Goal: Transaction & Acquisition: Purchase product/service

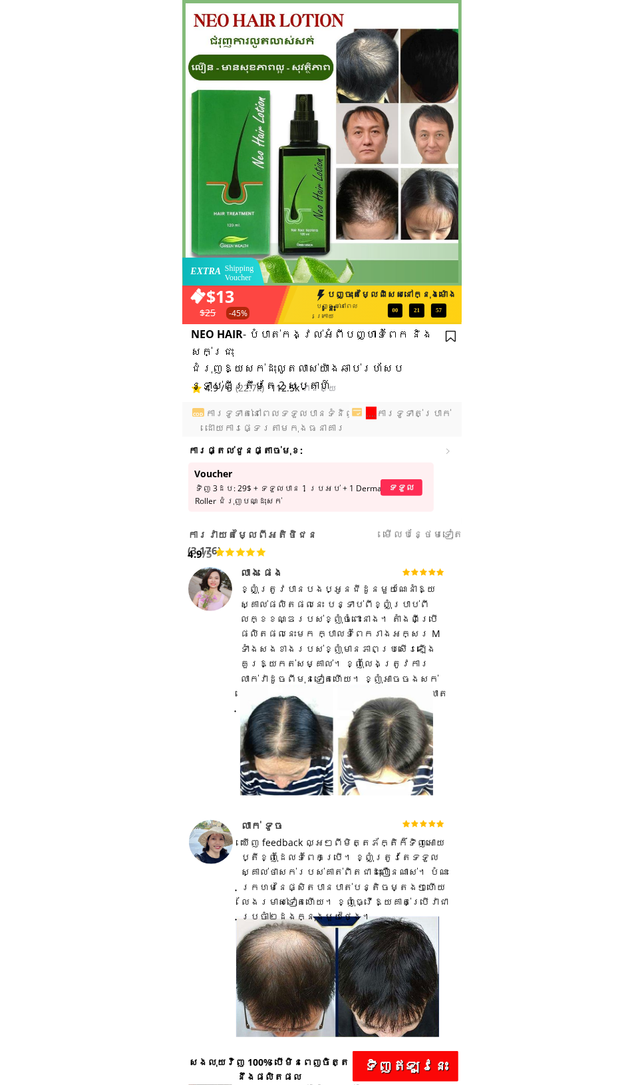
drag, startPoint x: 342, startPoint y: 163, endPoint x: 563, endPoint y: 54, distance: 246.5
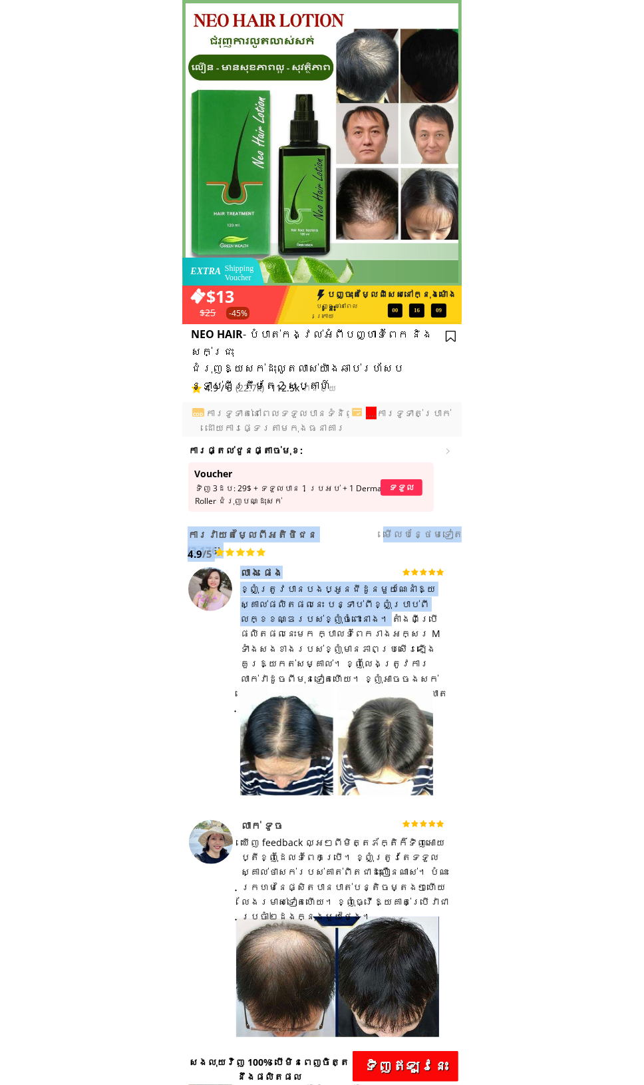
drag, startPoint x: 447, startPoint y: 682, endPoint x: 246, endPoint y: 619, distance: 211.2
click at [246, 619] on div "ខ្ញុំ​ត្រូវ​បាន​បង​ប្អូន​ជីដូន​មួយ​ណែនាំ​ឱ្យ​ស្គាល់​ផលិតផល​នេះ បន្ទាប់​ពី​ខ្ញុំ…" at bounding box center [345, 649] width 210 height 134
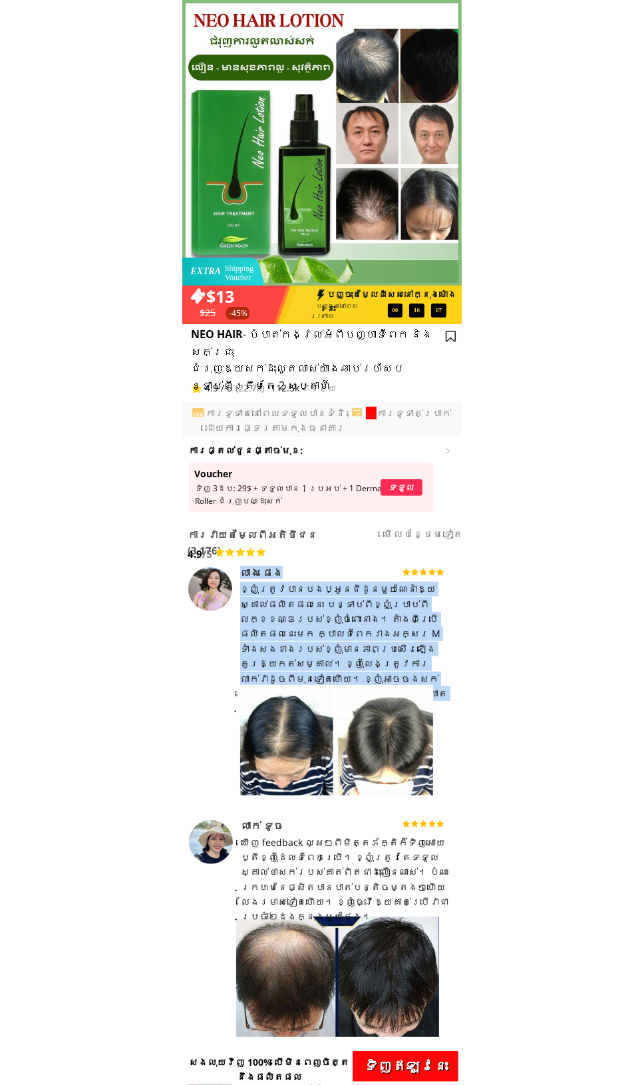
drag, startPoint x: 435, startPoint y: 677, endPoint x: 244, endPoint y: 574, distance: 217.7
click at [292, 608] on div "ខ្ញុំ​ត្រូវ​បាន​បង​ប្អូន​ជីដូន​មួយ​ណែនាំ​ឱ្យ​ស្គាល់​ផលិតផល​នេះ បន្ទាប់​ពី​ខ្ញុំ…" at bounding box center [345, 649] width 210 height 134
drag, startPoint x: 437, startPoint y: 682, endPoint x: 240, endPoint y: 586, distance: 220.0
click at [240, 586] on div "ខ្ញុំ​ត្រូវ​បាន​បង​ប្អូន​ជីដូន​មួយ​ណែនាំ​ឱ្យ​ស្គាល់​ផលិតផល​នេះ បន្ទាប់​ពី​ខ្ញុំ…" at bounding box center [345, 649] width 210 height 134
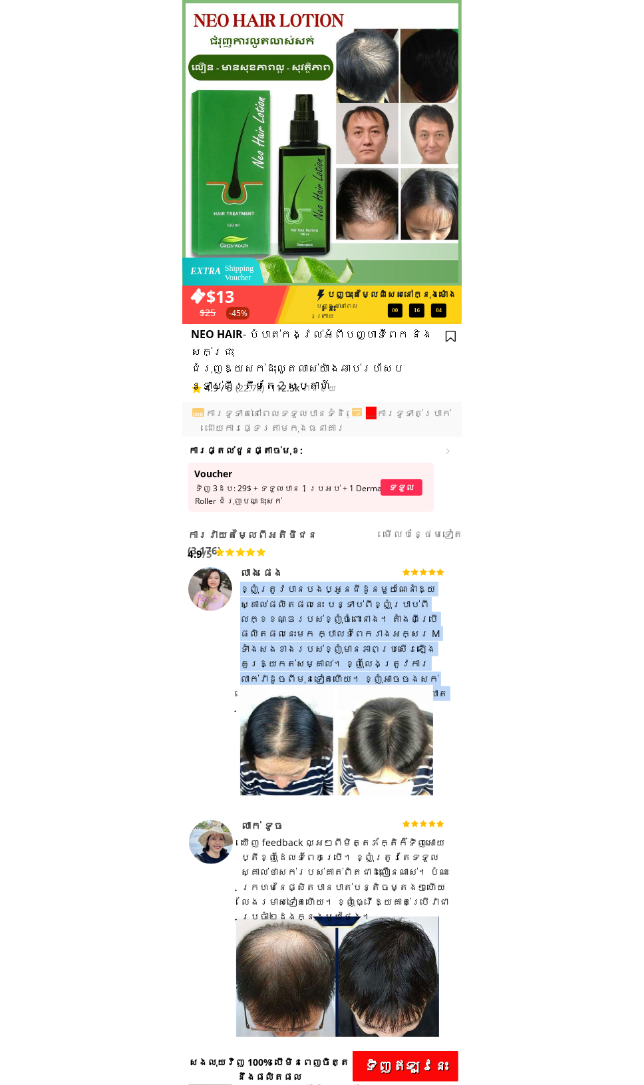
drag, startPoint x: 312, startPoint y: 642, endPoint x: 320, endPoint y: 642, distance: 8.0
click at [314, 642] on div "ខ្ញុំ​ត្រូវ​បាន​បង​ប្អូន​ជីដូន​មួយ​ណែនាំ​ឱ្យ​ស្គាល់​ផលិតផល​នេះ បន្ទាប់​ពី​ខ្ញុំ…" at bounding box center [345, 649] width 210 height 134
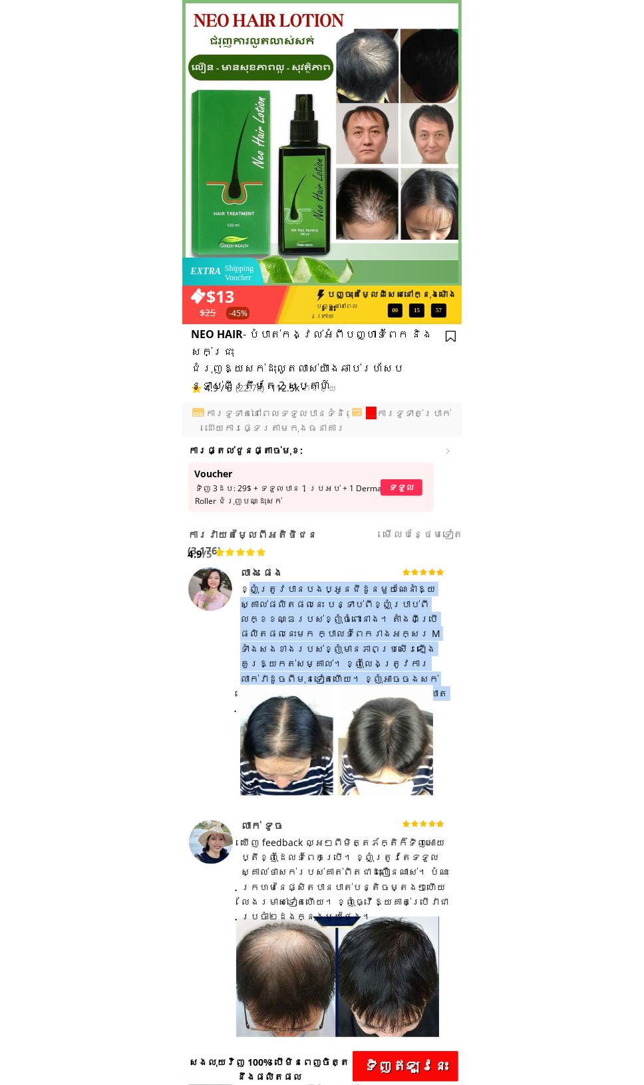
drag, startPoint x: 432, startPoint y: 678, endPoint x: 244, endPoint y: 587, distance: 209.6
click at [244, 587] on div "ខ្ញុំ​ត្រូវ​បាន​បង​ប្អូន​ជីដូន​មួយ​ណែនាំ​ឱ្យ​ស្គាល់​ផលិតផល​នេះ បន្ទាប់​ពី​ខ្ញុំ…" at bounding box center [345, 649] width 210 height 134
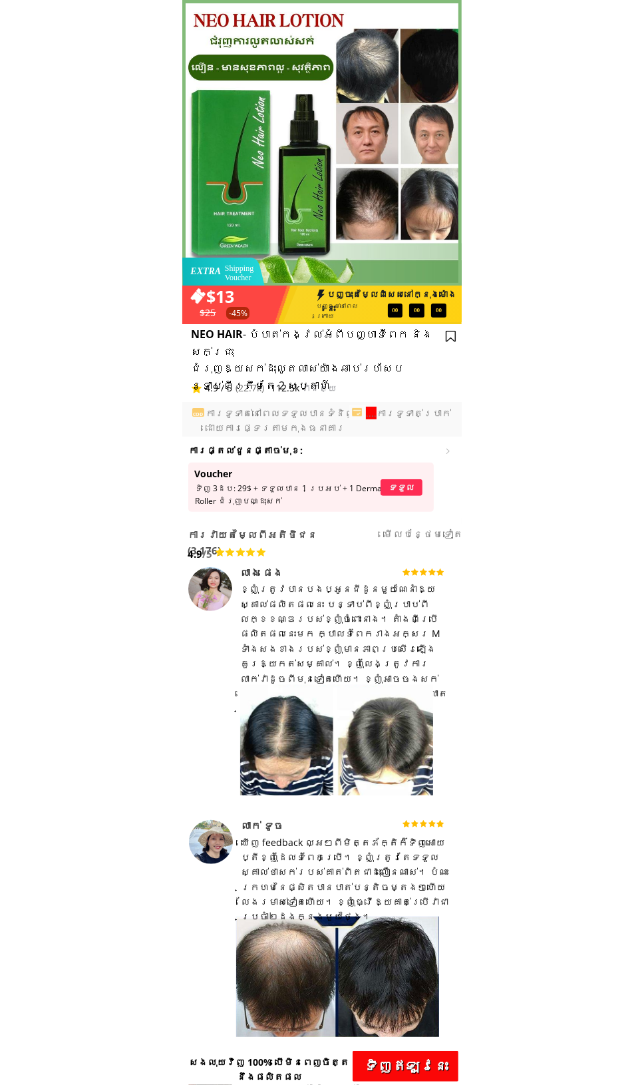
click at [376, 764] on div at bounding box center [336, 740] width 193 height 111
click at [383, 678] on div "ខ្ញុំ​ត្រូវ​បាន​បង​ប្អូន​ជីដូន​មួយ​ណែនាំ​ឱ្យ​ស្គាល់​ផលិតផល​នេះ បន្ទាប់​ពី​ខ្ញុំ…" at bounding box center [345, 649] width 210 height 134
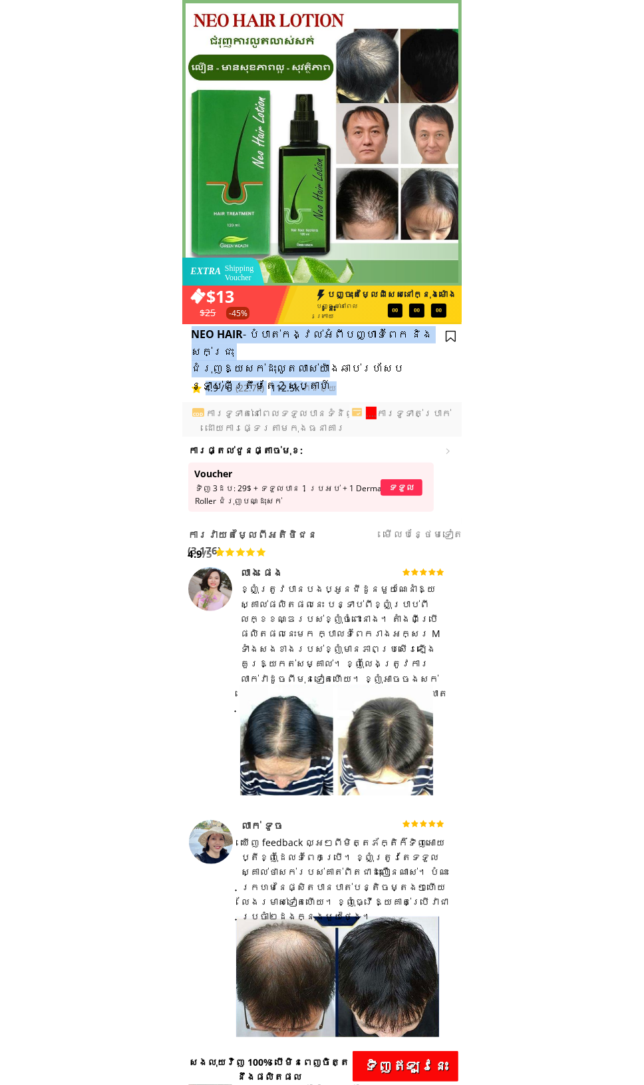
drag, startPoint x: 306, startPoint y: 360, endPoint x: 186, endPoint y: 324, distance: 124.9
click at [186, 324] on div "112.5k ពិនិត្យ 4.9 / 5 (22.7k) NEO HAIR - បំបាត់​កង្វល់​អំពី​បញ្ហា​ទំពែក និង​សក…" at bounding box center [322, 426] width 280 height 208
click at [248, 346] on h3 "NEO HAIR - បំបាត់​កង្វល់​អំពី​បញ្ហា​ទំពែក និង​សក់​ជ្រុះ ជំរុញឱ្យសក់ដុះលូតលាស់យ៉…" at bounding box center [321, 360] width 258 height 68
drag, startPoint x: 312, startPoint y: 366, endPoint x: 193, endPoint y: 330, distance: 124.7
click at [193, 330] on h3 "NEO HAIR - បំបាត់​កង្វល់​អំពី​បញ្ហា​ទំពែក និង​សក់​ជ្រុះ ជំរុញឱ្យសក់ដុះលូតលាស់យ៉…" at bounding box center [321, 360] width 258 height 68
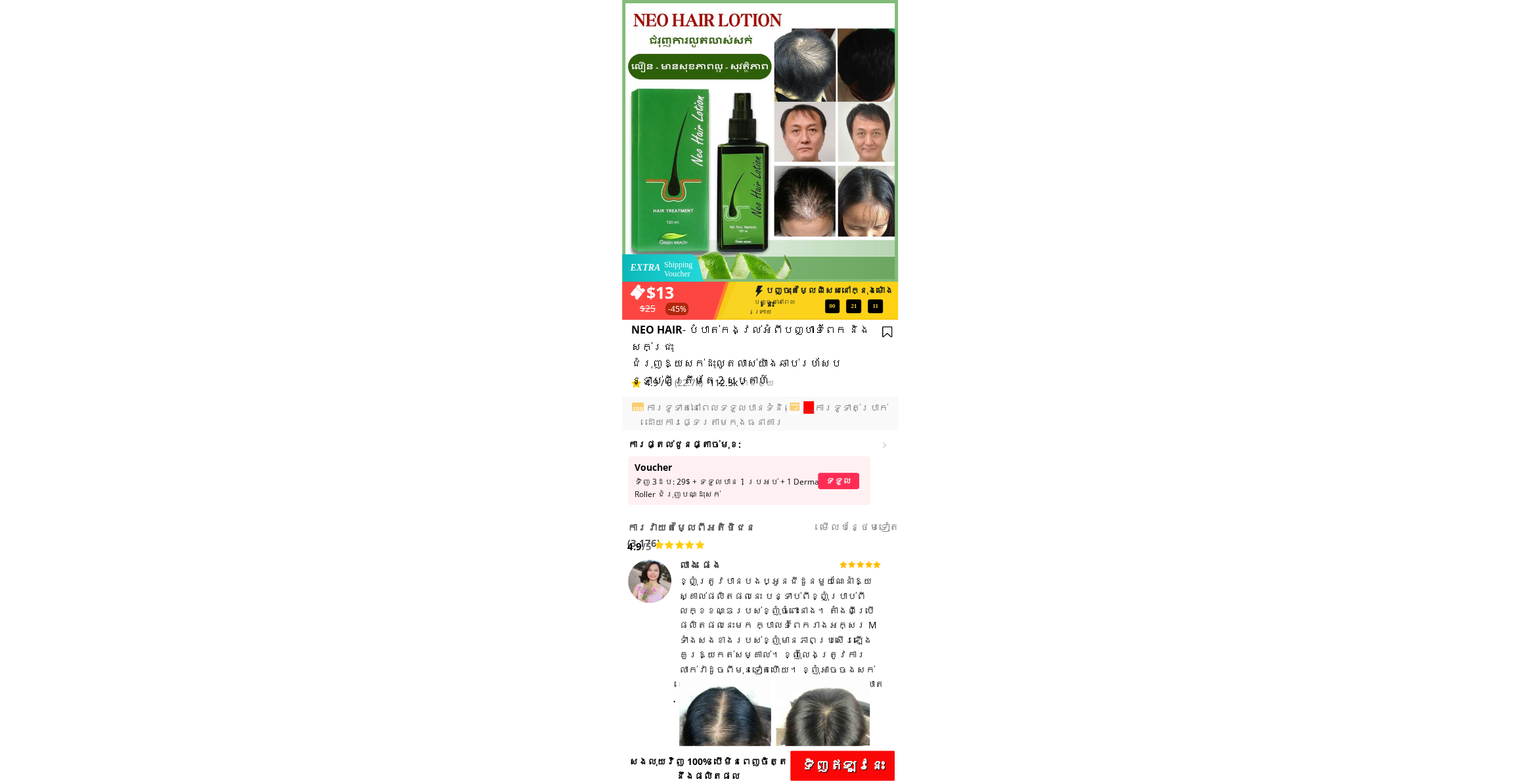
click at [839, 773] on p "ទិញ​ឥឡូវនេះ" at bounding box center [842, 765] width 105 height 31
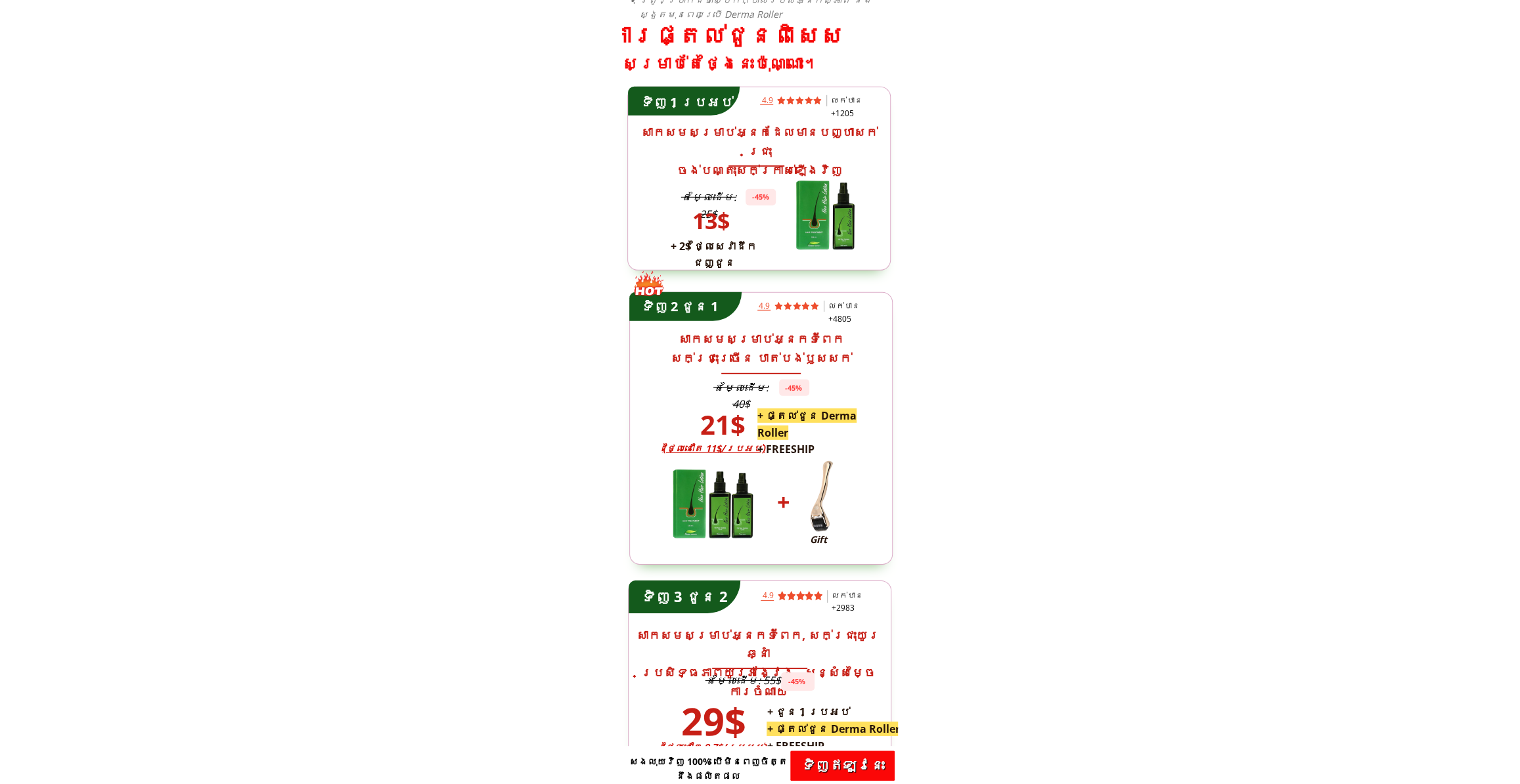
scroll to position [3138, 0]
